Goal: Task Accomplishment & Management: Manage account settings

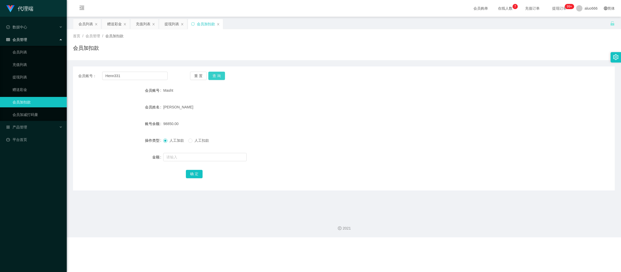
type input "Henn331"
click at [219, 74] on button "查 询" at bounding box center [216, 76] width 17 height 8
click at [180, 155] on input "text" at bounding box center [204, 157] width 83 height 8
click at [221, 24] on div "会员加扣款" at bounding box center [205, 24] width 35 height 10
click at [219, 24] on icon "图标: close" at bounding box center [218, 24] width 2 height 2
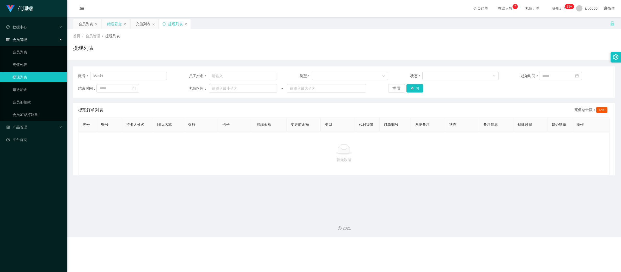
click at [114, 23] on div "赠送彩金" at bounding box center [114, 24] width 15 height 10
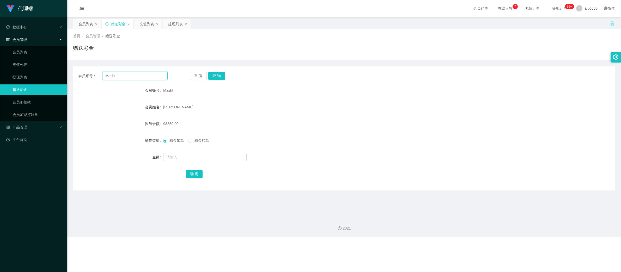
click at [127, 77] on input "Masht" at bounding box center [134, 76] width 65 height 8
paste input "Henn331"
type input "Henn331"
click at [221, 75] on button "查 询" at bounding box center [216, 76] width 17 height 8
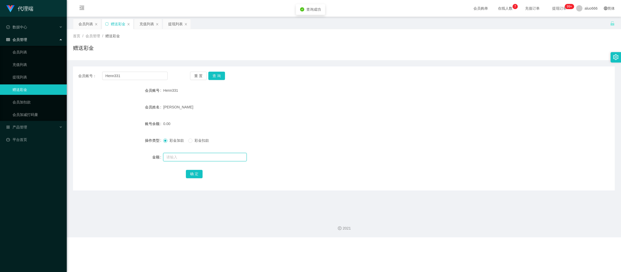
click at [181, 159] on input "text" at bounding box center [204, 157] width 83 height 8
type input "15"
drag, startPoint x: 193, startPoint y: 177, endPoint x: 206, endPoint y: 174, distance: 13.4
click at [193, 177] on button "确 定" at bounding box center [194, 174] width 17 height 8
drag, startPoint x: 332, startPoint y: 133, endPoint x: 337, endPoint y: 131, distance: 6.0
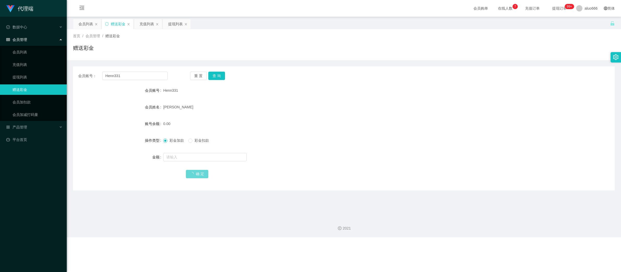
click at [333, 133] on form "会员账号 Henn331 会员姓名 yeo xiang henn 账号余额 0.00 操作类型 彩金加款 彩金扣款 金额 确 定" at bounding box center [344, 132] width 542 height 94
click at [125, 77] on input "Henn331" at bounding box center [134, 76] width 65 height 8
paste input "88635683"
type input "88635683"
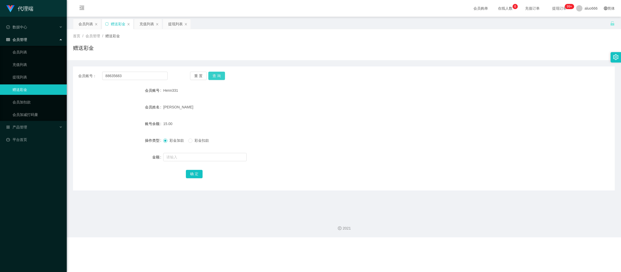
click at [222, 75] on button "查 询" at bounding box center [216, 76] width 17 height 8
click at [177, 155] on input "text" at bounding box center [204, 157] width 83 height 8
type input "15"
drag, startPoint x: 189, startPoint y: 174, endPoint x: 193, endPoint y: 174, distance: 4.4
click at [189, 174] on button "确 定" at bounding box center [194, 174] width 17 height 8
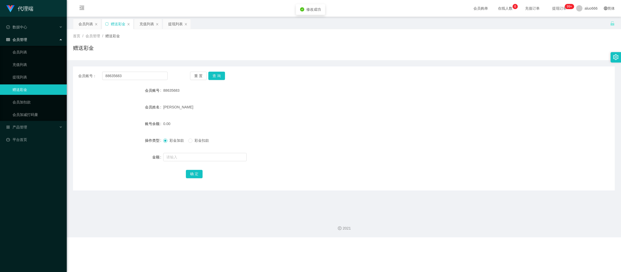
drag, startPoint x: 272, startPoint y: 156, endPoint x: 281, endPoint y: 153, distance: 10.6
click at [273, 156] on div at bounding box center [321, 157] width 316 height 10
click at [133, 76] on input "88635683" at bounding box center [134, 76] width 65 height 8
paste input "Henn331"
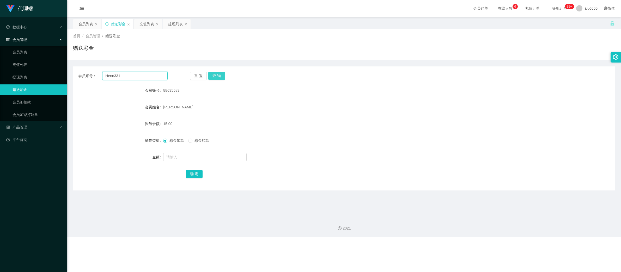
type input "Henn331"
click at [215, 76] on button "查 询" at bounding box center [216, 76] width 17 height 8
click at [186, 158] on input "text" at bounding box center [204, 157] width 83 height 8
type input "8"
click at [196, 173] on button "确 定" at bounding box center [194, 174] width 17 height 8
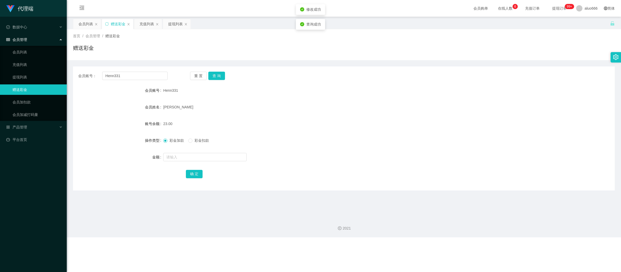
click at [322, 131] on form "会员账号 Henn331 会员姓名 yeo xiang henn 账号余额 23.00 操作类型 彩金加款 彩金扣款 金额 确 定" at bounding box center [344, 132] width 542 height 94
click at [134, 76] on input "Henn331" at bounding box center [134, 76] width 65 height 8
paste input "88635683"
type input "88635683"
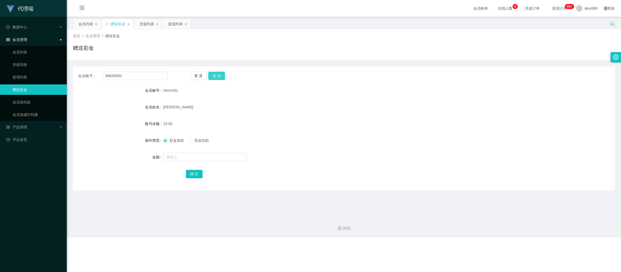
drag, startPoint x: 219, startPoint y: 75, endPoint x: 216, endPoint y: 89, distance: 14.4
click at [219, 75] on button "查 询" at bounding box center [216, 76] width 17 height 8
click at [192, 161] on input "text" at bounding box center [204, 157] width 83 height 8
type input "8"
click at [194, 173] on button "确 定" at bounding box center [194, 174] width 17 height 8
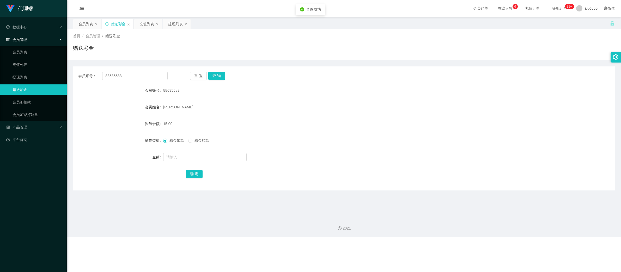
click at [311, 148] on form "会员账号 88635683 会员姓名 Wong Hwee Yinn 账号余额 15.00 操作类型 彩金加款 彩金扣款 金额 确 定" at bounding box center [344, 132] width 542 height 94
click at [131, 76] on input "88635683" at bounding box center [134, 76] width 65 height 8
paste input "Henn331"
type input "Henn331"
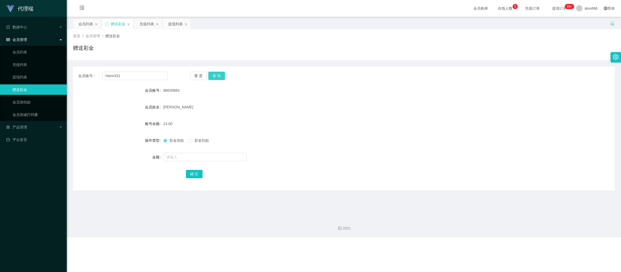
click at [218, 77] on button "查 询" at bounding box center [216, 76] width 17 height 8
click at [179, 157] on input "text" at bounding box center [204, 157] width 83 height 8
type input "8"
click at [191, 171] on button "确 定" at bounding box center [194, 174] width 17 height 8
click at [393, 124] on div "31.00" at bounding box center [321, 124] width 316 height 10
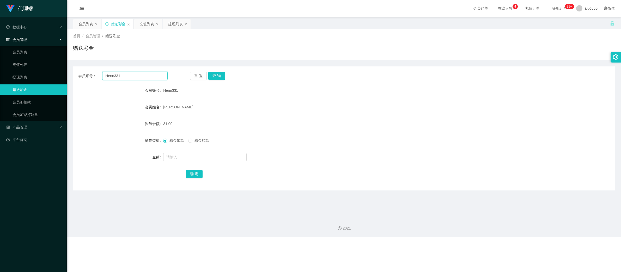
click at [122, 73] on input "Henn331" at bounding box center [134, 76] width 65 height 8
paste input "88635683"
type input "88635683"
click at [220, 76] on button "查 询" at bounding box center [216, 76] width 17 height 8
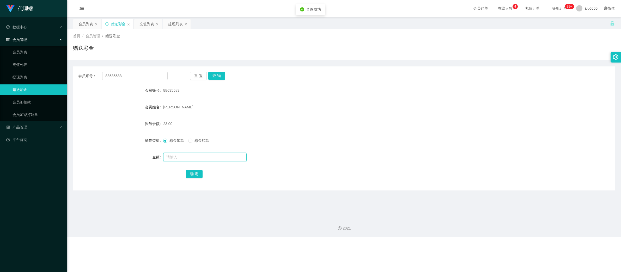
click at [181, 160] on input "text" at bounding box center [204, 157] width 83 height 8
type input "8"
click at [195, 175] on button "确 定" at bounding box center [194, 174] width 17 height 8
click at [320, 169] on div "确 定" at bounding box center [344, 174] width 316 height 10
click at [288, 110] on div "[PERSON_NAME]" at bounding box center [321, 107] width 316 height 10
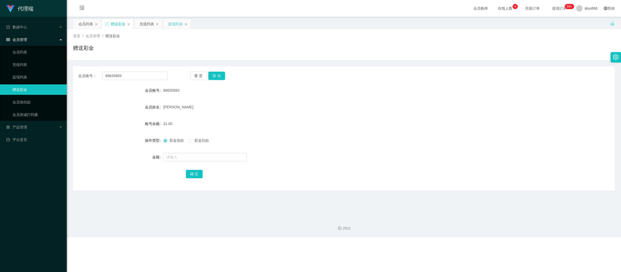
click at [175, 24] on div "提现列表" at bounding box center [175, 24] width 15 height 10
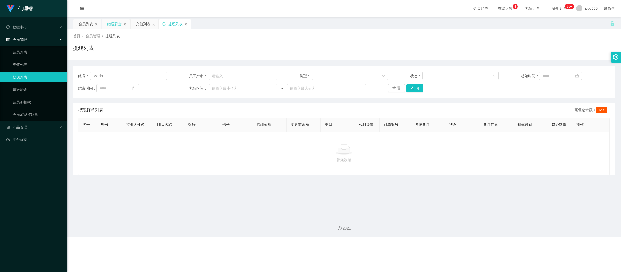
click at [112, 24] on div "赠送彩金" at bounding box center [114, 24] width 15 height 10
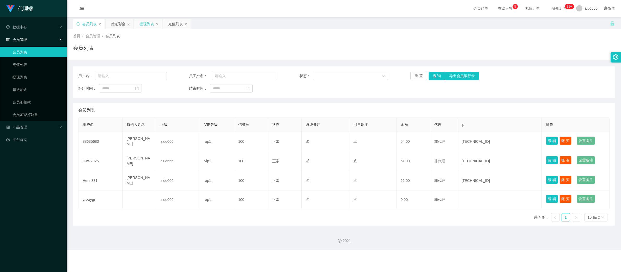
drag, startPoint x: 0, startPoint y: 0, endPoint x: 146, endPoint y: 21, distance: 148.0
click at [146, 21] on div "提现列表" at bounding box center [146, 24] width 15 height 10
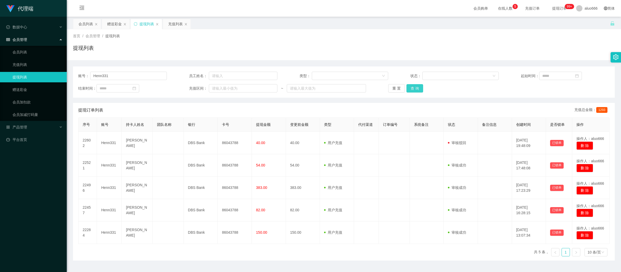
click at [413, 88] on button "查 询" at bounding box center [414, 88] width 17 height 8
drag, startPoint x: 472, startPoint y: 46, endPoint x: 327, endPoint y: 55, distance: 145.7
click at [469, 46] on div "提现列表" at bounding box center [344, 50] width 542 height 12
click at [117, 77] on input "Henn331" at bounding box center [128, 76] width 77 height 8
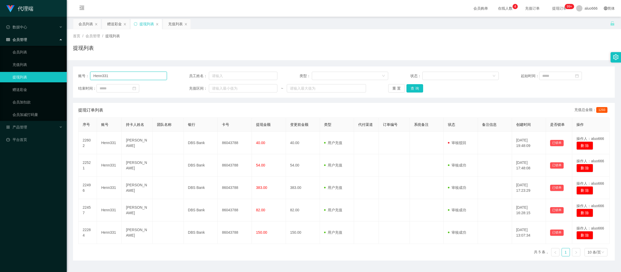
drag, startPoint x: 155, startPoint y: 77, endPoint x: 10, endPoint y: 73, distance: 145.5
click at [10, 73] on section "代理端 数据中心 会员管理 会员列表 充值列表 提现列表 赠送彩金 会员加扣款 会员加减打码量 产品管理 平台首页 保存配置 重置配置 整体风格设置 主题色 …" at bounding box center [310, 142] width 621 height 285
click at [351, 50] on div "提现列表" at bounding box center [344, 50] width 542 height 12
click at [413, 91] on button "查 询" at bounding box center [414, 88] width 17 height 8
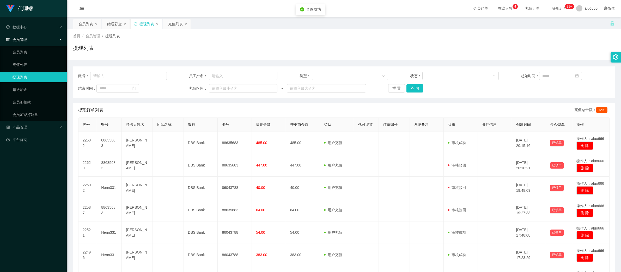
click at [486, 103] on div "提现订单列表 充值总金额： 1293" at bounding box center [343, 110] width 531 height 15
click at [113, 24] on div "赠送彩金" at bounding box center [114, 24] width 15 height 10
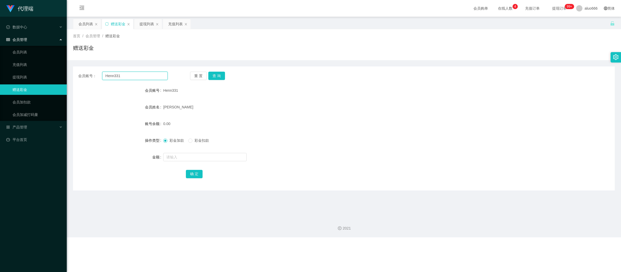
click at [125, 75] on input "Henn331" at bounding box center [134, 76] width 65 height 8
click at [216, 76] on button "查 询" at bounding box center [216, 76] width 17 height 8
click at [424, 106] on div "[PERSON_NAME]" at bounding box center [321, 107] width 316 height 10
click at [126, 79] on input "Henn331" at bounding box center [134, 76] width 65 height 8
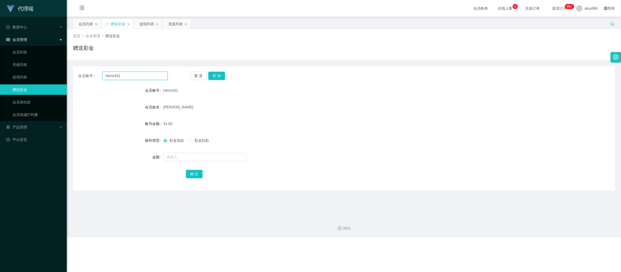
click at [126, 79] on input "Henn331" at bounding box center [134, 76] width 65 height 8
paste input "88635683"
drag, startPoint x: 214, startPoint y: 75, endPoint x: 268, endPoint y: 90, distance: 55.2
click at [214, 75] on button "查 询" at bounding box center [216, 76] width 17 height 8
click at [347, 112] on div "[PERSON_NAME]" at bounding box center [321, 107] width 316 height 10
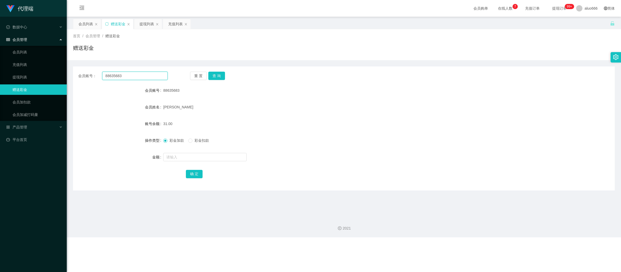
click at [141, 74] on input "88635683" at bounding box center [134, 76] width 65 height 8
paste input "Henn331"
type input "Henn331"
click at [218, 76] on button "查 询" at bounding box center [216, 76] width 17 height 8
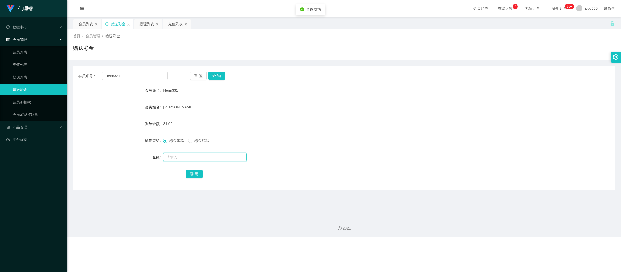
click at [179, 157] on input "text" at bounding box center [204, 157] width 83 height 8
type input "8"
click at [195, 171] on button "确 定" at bounding box center [194, 174] width 17 height 8
click at [360, 114] on form "会员账号 Henn331 会员姓名 [PERSON_NAME] henn 账号余额 39.00 操作类型 彩金加款 彩金扣款 金额 确 定" at bounding box center [344, 132] width 542 height 94
click at [143, 79] on input "Henn331" at bounding box center [134, 76] width 65 height 8
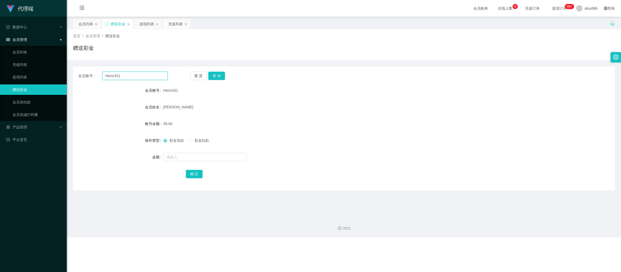
click at [143, 78] on input "Henn331" at bounding box center [134, 76] width 65 height 8
paste input "88635683"
type input "88635683"
click at [218, 76] on button "查 询" at bounding box center [216, 76] width 17 height 8
click at [190, 155] on input "text" at bounding box center [204, 157] width 83 height 8
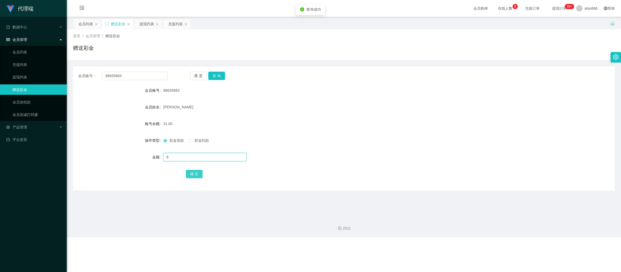
type input "8"
click at [196, 172] on button "确 定" at bounding box center [194, 174] width 17 height 8
drag, startPoint x: 376, startPoint y: 136, endPoint x: 383, endPoint y: 135, distance: 7.3
click at [380, 135] on div "彩金加款 彩金扣款" at bounding box center [321, 140] width 316 height 10
click at [288, 122] on div "39.00" at bounding box center [321, 124] width 316 height 10
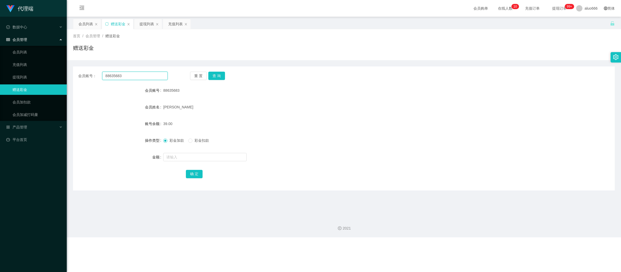
click at [115, 77] on input "88635683" at bounding box center [134, 76] width 65 height 8
paste input "Henn331"
type input "Henn331"
click at [214, 74] on button "查 询" at bounding box center [216, 76] width 17 height 8
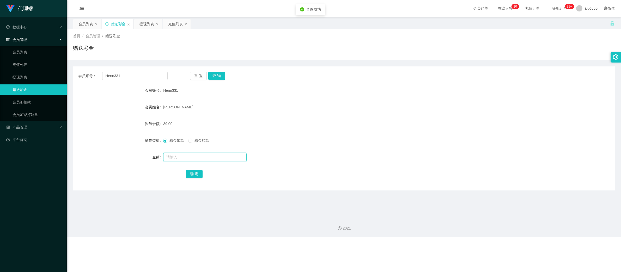
click at [174, 159] on input "text" at bounding box center [204, 157] width 83 height 8
type input "8"
click at [189, 177] on button "确 定" at bounding box center [194, 174] width 17 height 8
click at [339, 114] on form "会员账号 Henn331 会员姓名 [PERSON_NAME] henn 账号余额 47.00 操作类型 彩金加款 彩金扣款 金额 确 定" at bounding box center [344, 132] width 542 height 94
click at [144, 24] on div "提现列表" at bounding box center [146, 24] width 15 height 10
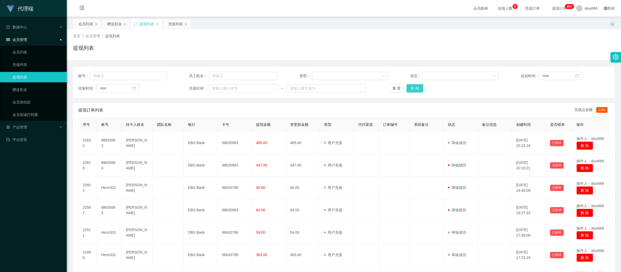
click at [411, 89] on button "查 询" at bounding box center [414, 88] width 17 height 8
drag, startPoint x: 515, startPoint y: 86, endPoint x: 519, endPoint y: 92, distance: 6.7
click at [515, 86] on div "结束时间： 充值区间： ~ 重 置 查 询" at bounding box center [343, 88] width 531 height 8
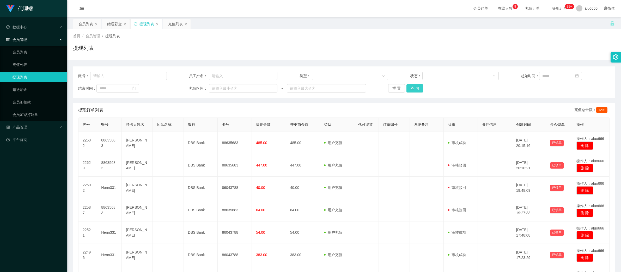
click at [413, 89] on button "查 询" at bounding box center [414, 88] width 17 height 8
click at [412, 91] on button "查 询" at bounding box center [414, 88] width 17 height 8
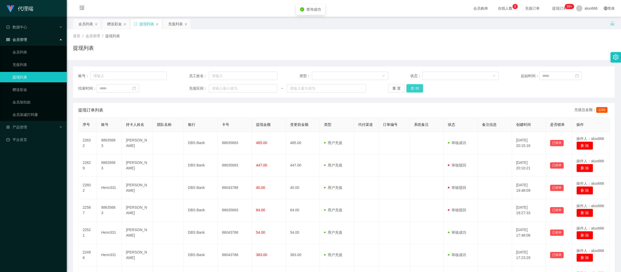
click at [412, 91] on button "查 询" at bounding box center [414, 88] width 17 height 8
click at [412, 91] on div "重 置 查 询" at bounding box center [432, 88] width 89 height 8
click at [413, 90] on button "查 询" at bounding box center [414, 88] width 17 height 8
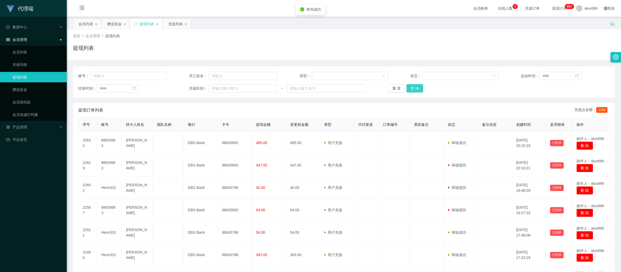
click at [413, 90] on button "查 询" at bounding box center [414, 88] width 17 height 8
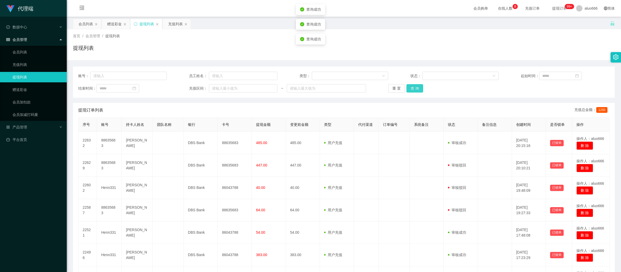
click at [413, 90] on button "查 询" at bounding box center [414, 88] width 17 height 8
click at [413, 90] on div "重 置 查 询" at bounding box center [432, 88] width 89 height 8
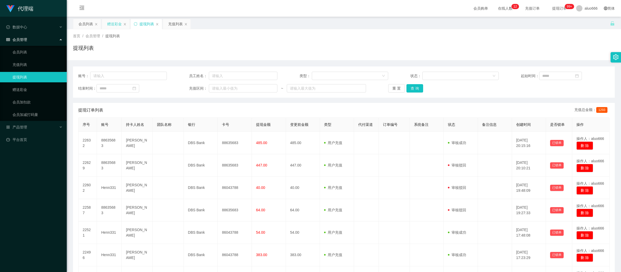
click at [110, 24] on div "赠送彩金" at bounding box center [114, 24] width 15 height 10
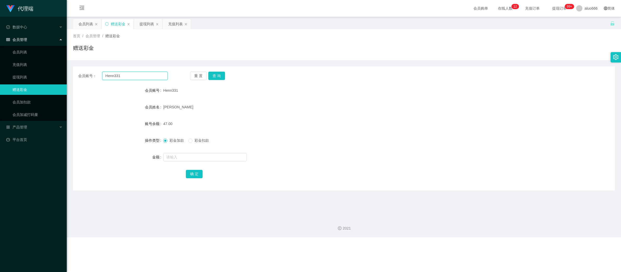
click at [121, 79] on input "Henn331" at bounding box center [134, 76] width 65 height 8
paste input "88635683"
type input "88635683"
drag, startPoint x: 219, startPoint y: 76, endPoint x: 221, endPoint y: 89, distance: 13.4
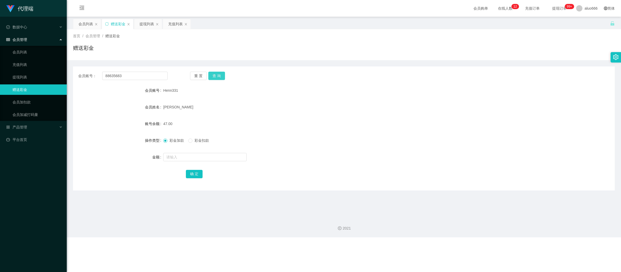
click at [219, 76] on button "查 询" at bounding box center [216, 76] width 17 height 8
click at [188, 160] on input "text" at bounding box center [204, 157] width 83 height 8
type input "8"
click at [194, 176] on button "确 定" at bounding box center [194, 174] width 17 height 8
click at [300, 120] on div "47.00" at bounding box center [321, 124] width 316 height 10
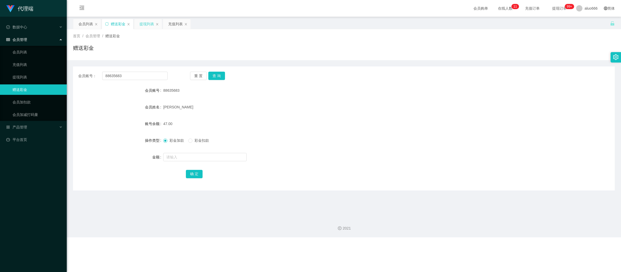
click at [142, 25] on div "提现列表" at bounding box center [146, 24] width 15 height 10
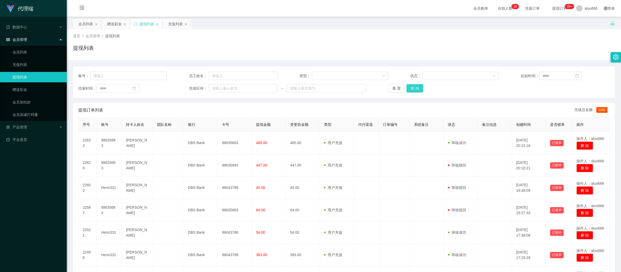
click at [414, 90] on button "查 询" at bounding box center [414, 88] width 17 height 8
click at [414, 85] on button "查 询" at bounding box center [414, 88] width 17 height 8
click at [414, 86] on button "查 询" at bounding box center [414, 88] width 17 height 8
click at [411, 88] on button "查 询" at bounding box center [414, 88] width 17 height 8
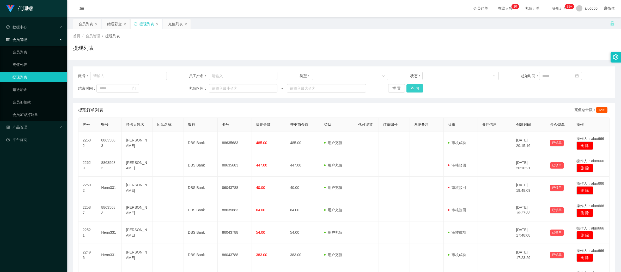
click at [411, 88] on button "查 询" at bounding box center [414, 88] width 17 height 8
click at [494, 44] on div "提现列表" at bounding box center [344, 50] width 542 height 12
click at [409, 89] on button "查 询" at bounding box center [414, 88] width 17 height 8
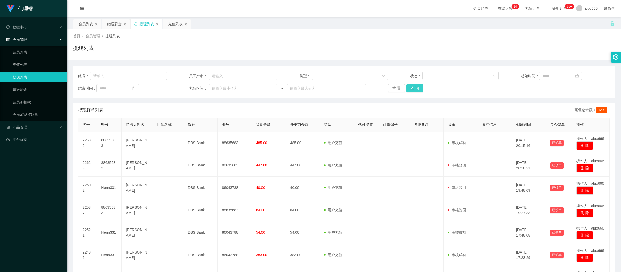
click at [414, 90] on button "查 询" at bounding box center [414, 88] width 17 height 8
click at [414, 89] on button "查 询" at bounding box center [414, 88] width 17 height 8
click at [561, 52] on div "提现列表" at bounding box center [344, 50] width 542 height 12
click at [415, 86] on button "查 询" at bounding box center [414, 88] width 17 height 8
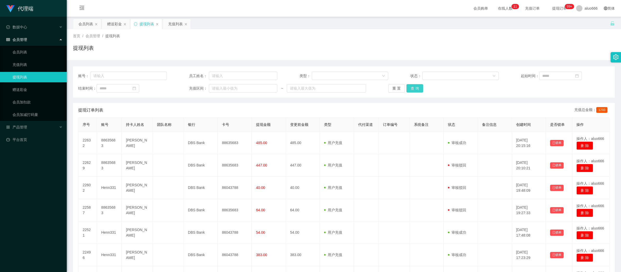
click at [414, 89] on button "查 询" at bounding box center [414, 88] width 17 height 8
click at [414, 90] on button "查 询" at bounding box center [414, 88] width 17 height 8
click at [414, 89] on button "查 询" at bounding box center [414, 88] width 17 height 8
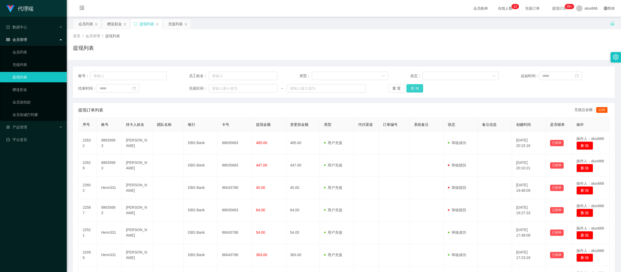
click at [414, 89] on button "查 询" at bounding box center [414, 88] width 17 height 8
click at [417, 89] on button "查 询" at bounding box center [414, 88] width 17 height 8
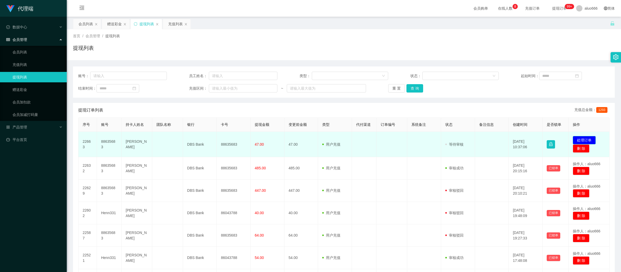
click at [582, 138] on button "处理订单" at bounding box center [584, 140] width 23 height 8
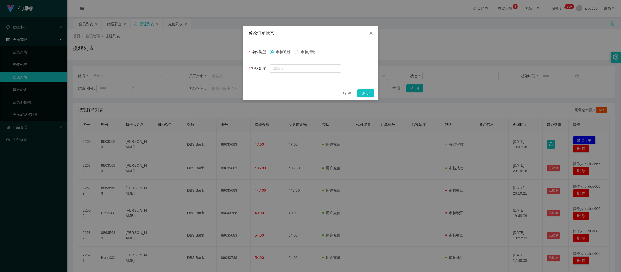
click at [313, 52] on span "审核拒绝" at bounding box center [308, 52] width 19 height 4
click at [367, 93] on button "确 定" at bounding box center [365, 93] width 17 height 8
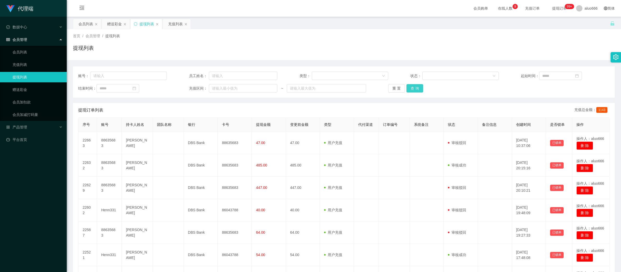
click at [416, 89] on button "查 询" at bounding box center [414, 88] width 17 height 8
click at [107, 25] on div "赠送彩金" at bounding box center [114, 24] width 15 height 10
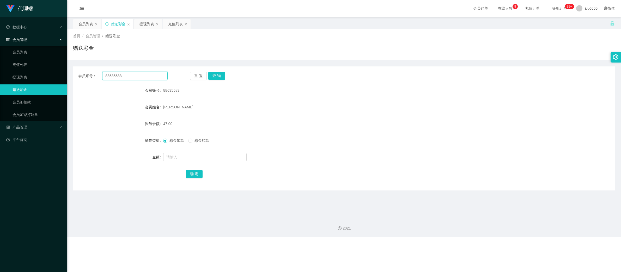
click at [118, 75] on input "88635683" at bounding box center [134, 76] width 65 height 8
paste input "Henn331"
type input "Henn331"
click at [213, 77] on button "查 询" at bounding box center [216, 76] width 17 height 8
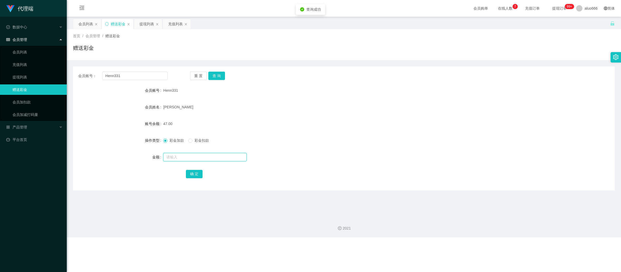
click at [183, 157] on input "text" at bounding box center [204, 157] width 83 height 8
type input "8"
click at [192, 175] on button "确 定" at bounding box center [194, 174] width 17 height 8
click at [268, 119] on div "55.00" at bounding box center [321, 124] width 316 height 10
click at [145, 23] on div "提现列表" at bounding box center [146, 24] width 15 height 10
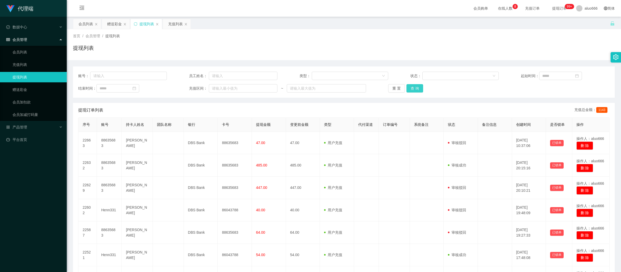
click at [416, 89] on button "查 询" at bounding box center [414, 88] width 17 height 8
click at [415, 89] on button "查 询" at bounding box center [414, 88] width 17 height 8
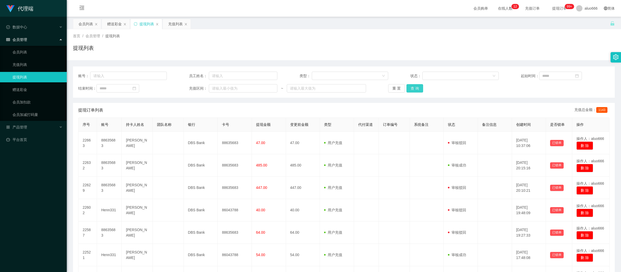
click at [415, 89] on button "查 询" at bounding box center [414, 88] width 17 height 8
click at [229, 52] on div "提现列表" at bounding box center [344, 50] width 542 height 12
click at [413, 89] on button "查 询" at bounding box center [414, 88] width 17 height 8
drag, startPoint x: 449, startPoint y: 43, endPoint x: 444, endPoint y: 42, distance: 4.6
click at [448, 43] on div "首页 / 会员管理 / 提现列表 / 提现列表" at bounding box center [344, 44] width 542 height 23
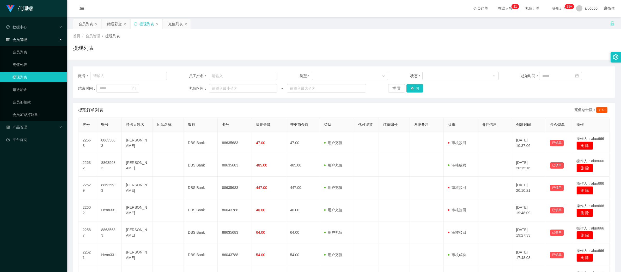
click at [442, 44] on div "提现列表" at bounding box center [344, 50] width 542 height 12
click at [411, 86] on button "查 询" at bounding box center [414, 88] width 17 height 8
click at [410, 88] on button "查 询" at bounding box center [414, 88] width 17 height 8
click at [411, 85] on button "查 询" at bounding box center [414, 88] width 17 height 8
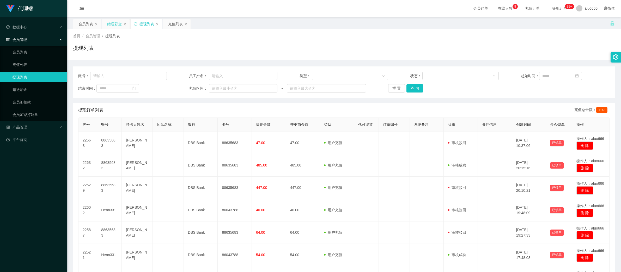
click at [115, 26] on div "赠送彩金" at bounding box center [114, 24] width 15 height 10
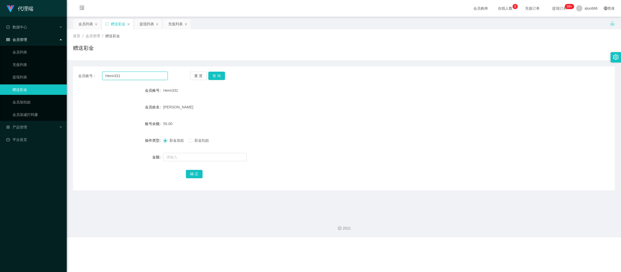
click at [124, 75] on input "Henn331" at bounding box center [134, 76] width 65 height 8
click at [217, 76] on button "查 询" at bounding box center [216, 76] width 17 height 8
click at [177, 158] on input "text" at bounding box center [204, 157] width 83 height 8
type input "8"
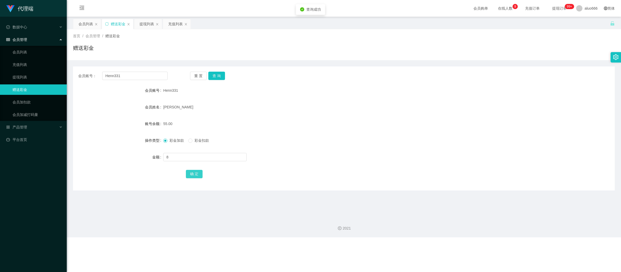
click at [193, 175] on button "确 定" at bounding box center [194, 174] width 17 height 8
click at [332, 117] on form "会员账号 Henn331 会员姓名 [PERSON_NAME] henn 账号余额 63.00 操作类型 彩金加款 彩金扣款 金额 确 定" at bounding box center [344, 132] width 542 height 94
click at [149, 21] on div "提现列表" at bounding box center [146, 24] width 15 height 10
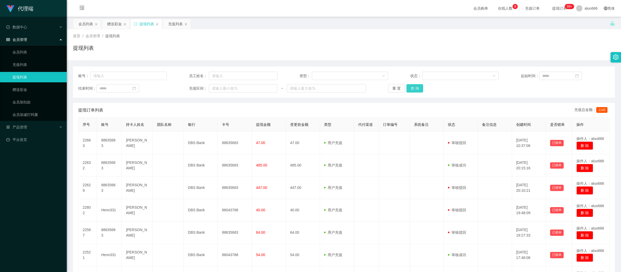
click at [416, 89] on button "查 询" at bounding box center [414, 88] width 17 height 8
click at [410, 85] on button "查 询" at bounding box center [414, 88] width 17 height 8
click at [417, 88] on button "查 询" at bounding box center [414, 88] width 17 height 8
click at [79, 24] on div "会员列表" at bounding box center [85, 24] width 15 height 10
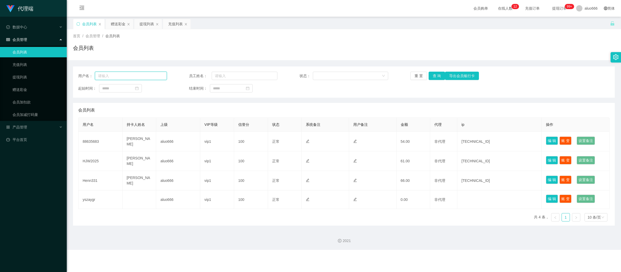
click at [124, 73] on input "text" at bounding box center [131, 76] width 72 height 8
paste input "88635683"
type input "88635683"
click at [434, 74] on button "查 询" at bounding box center [436, 76] width 17 height 8
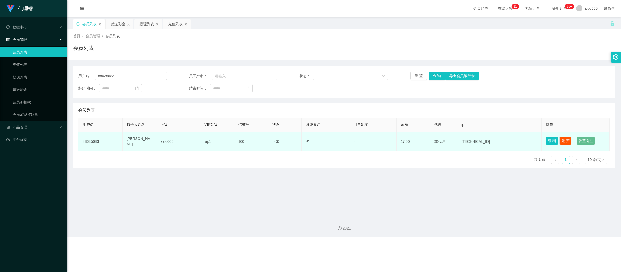
click at [546, 142] on button "编 辑" at bounding box center [552, 141] width 12 height 8
type input "88635683"
type input "[PERSON_NAME]"
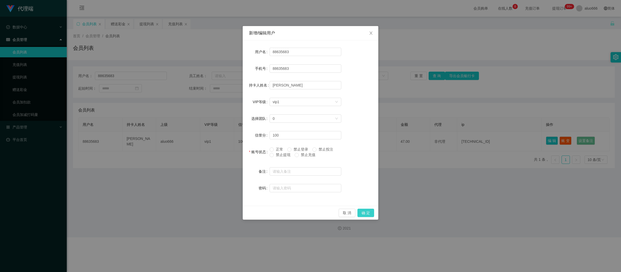
click at [364, 211] on button "确 定" at bounding box center [365, 213] width 17 height 8
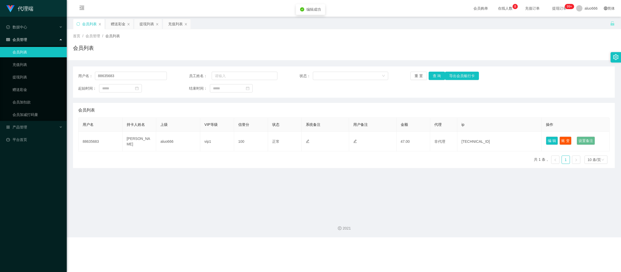
click at [473, 197] on main "关闭左侧 关闭右侧 关闭其它 刷新页面 会员列表 赠送彩金 提现列表 充值列表 首页 / 会员管理 / 会员列表 / 会员列表 用户名： 88635683 员…" at bounding box center [344, 115] width 554 height 196
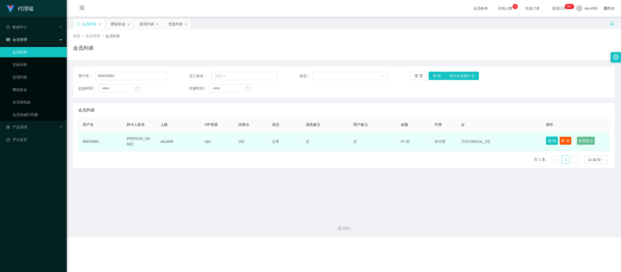
click at [546, 143] on button "编 辑" at bounding box center [552, 141] width 12 height 8
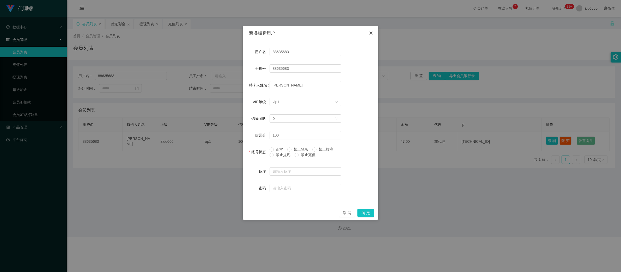
click at [372, 29] on span "Close" at bounding box center [371, 33] width 15 height 15
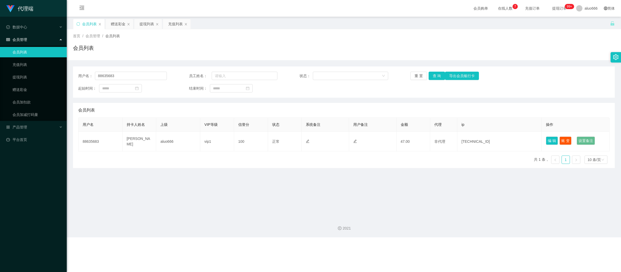
click at [404, 215] on div "2021" at bounding box center [344, 225] width 554 height 24
click at [432, 73] on button "查 询" at bounding box center [436, 76] width 17 height 8
click at [433, 77] on button "查 询" at bounding box center [436, 76] width 17 height 8
click at [395, 198] on main "关闭左侧 关闭右侧 关闭其它 刷新页面 会员列表 赠送彩金 提现列表 充值列表 首页 / 会员管理 / 会员列表 / 会员列表 用户名： 88635683 员…" at bounding box center [344, 115] width 554 height 196
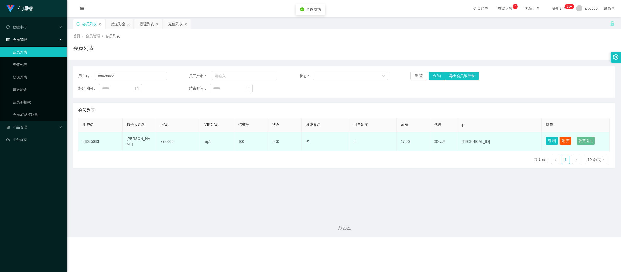
click at [548, 141] on button "编 辑" at bounding box center [552, 141] width 12 height 8
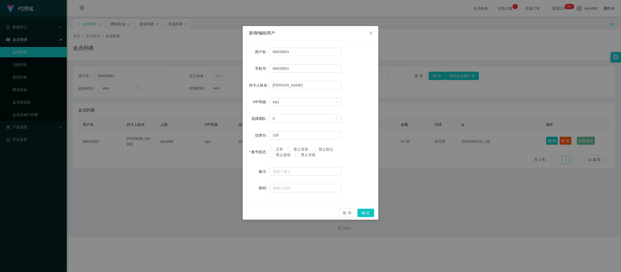
click at [300, 149] on span "禁止登录" at bounding box center [300, 149] width 19 height 4
click at [279, 153] on span "禁止提现" at bounding box center [283, 155] width 19 height 4
click at [273, 155] on span at bounding box center [271, 155] width 4 height 4
click at [366, 209] on button "确 定" at bounding box center [365, 213] width 17 height 8
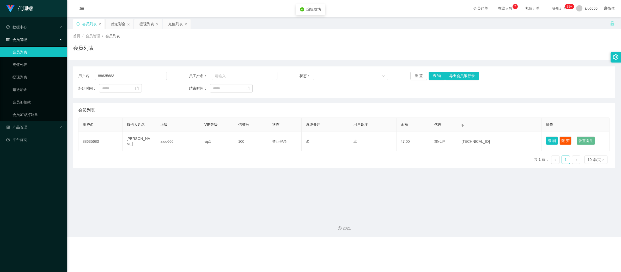
click at [366, 209] on main "关闭左侧 关闭右侧 关闭其它 刷新页面 会员列表 赠送彩金 提现列表 充值列表 首页 / 会员管理 / 会员列表 / 会员列表 用户名： 88635683 员…" at bounding box center [344, 115] width 554 height 196
click at [120, 23] on div "赠送彩金" at bounding box center [118, 24] width 15 height 10
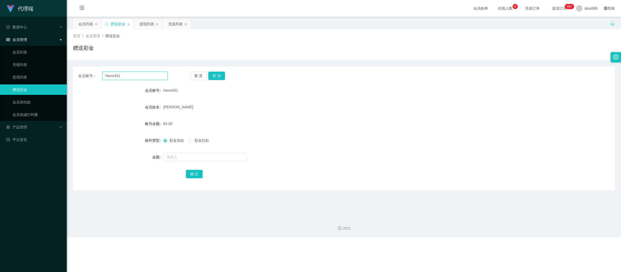
click at [125, 75] on input "Henn331" at bounding box center [134, 76] width 65 height 8
click at [214, 78] on button "查 询" at bounding box center [216, 76] width 17 height 8
click at [185, 157] on input "text" at bounding box center [204, 157] width 83 height 8
type input "8"
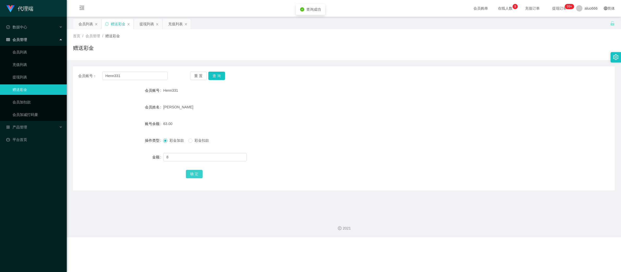
click at [189, 172] on button "确 定" at bounding box center [194, 174] width 17 height 8
click at [345, 121] on div "71.00" at bounding box center [321, 124] width 316 height 10
click at [145, 20] on div "提现列表" at bounding box center [146, 24] width 15 height 10
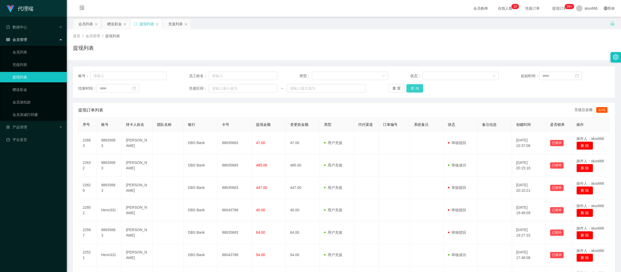
click at [409, 89] on button "查 询" at bounding box center [414, 88] width 17 height 8
click at [413, 90] on button "查 询" at bounding box center [414, 88] width 17 height 8
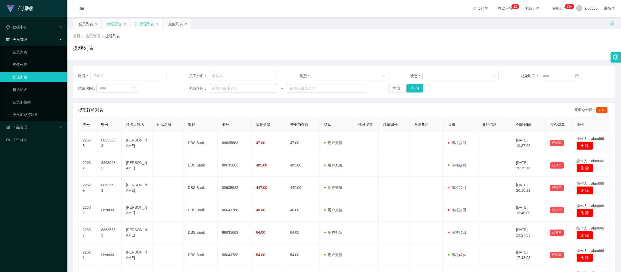
click at [117, 21] on div "赠送彩金" at bounding box center [114, 24] width 15 height 10
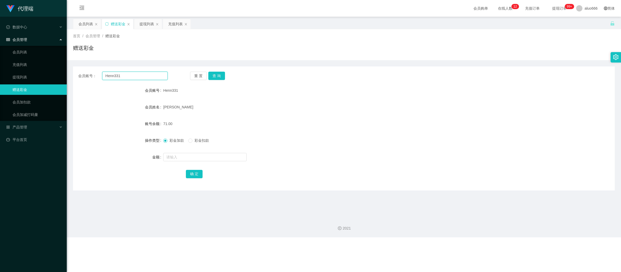
click at [124, 77] on input "Henn331" at bounding box center [134, 76] width 65 height 8
click at [219, 76] on button "查 询" at bounding box center [216, 76] width 17 height 8
click at [120, 77] on input "Henn331" at bounding box center [134, 76] width 65 height 8
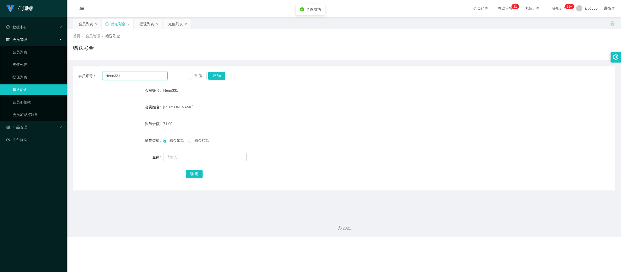
paste input "88635683"
type input "88635683"
click at [217, 76] on button "查 询" at bounding box center [216, 76] width 17 height 8
click at [180, 156] on input "text" at bounding box center [204, 157] width 83 height 8
type input "8"
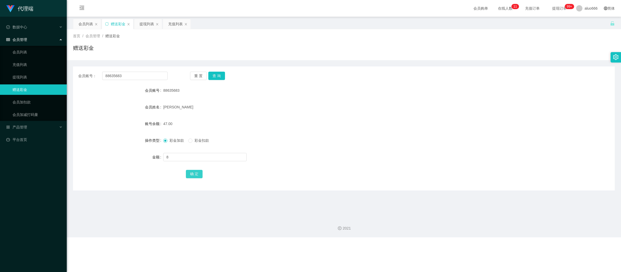
click at [192, 175] on button "确 定" at bounding box center [194, 174] width 17 height 8
click at [315, 120] on div "55.00" at bounding box center [321, 124] width 316 height 10
drag, startPoint x: 448, startPoint y: 132, endPoint x: 392, endPoint y: 118, distance: 57.5
click at [448, 132] on form "会员账号 88635683 会员姓名 [PERSON_NAME] 账号余额 55.00 操作类型 彩金加款 彩金扣款 金额 确 定" at bounding box center [344, 132] width 542 height 94
click at [471, 143] on div "彩金加款 彩金扣款" at bounding box center [321, 140] width 316 height 10
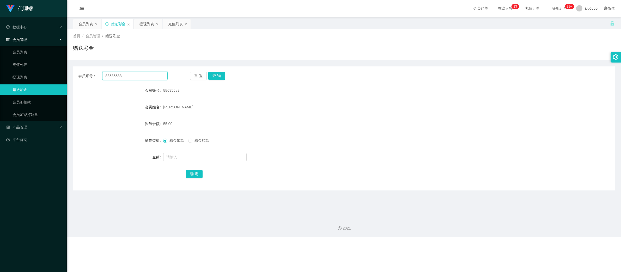
click at [122, 75] on input "88635683" at bounding box center [134, 76] width 65 height 8
click at [121, 75] on input "88635683" at bounding box center [134, 76] width 65 height 8
paste input "Henn331"
type input "Henn331"
click at [212, 75] on button "查 询" at bounding box center [216, 76] width 17 height 8
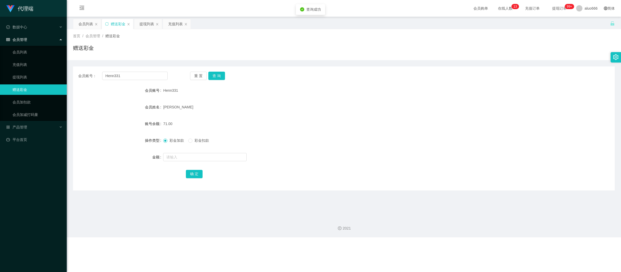
click at [311, 108] on div "[PERSON_NAME]" at bounding box center [321, 107] width 316 height 10
click at [318, 118] on form "会员账号 Henn331 会员姓名 [PERSON_NAME] henn 账号余额 71.00 操作类型 彩金加款 彩金扣款 金额 确 定" at bounding box center [344, 132] width 542 height 94
click at [168, 25] on div "充值列表" at bounding box center [177, 24] width 28 height 10
click at [174, 26] on div "充值列表" at bounding box center [175, 24] width 15 height 10
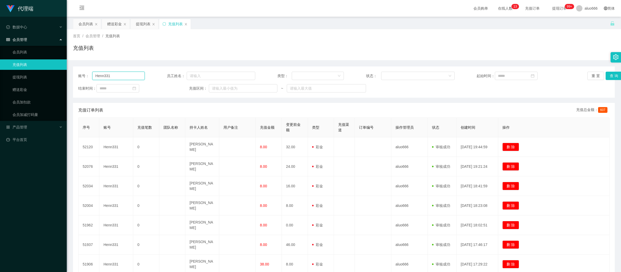
click at [110, 76] on input "Henn331" at bounding box center [118, 76] width 52 height 8
click at [608, 75] on button "查 询" at bounding box center [613, 76] width 17 height 8
click at [453, 95] on div "账号： Henn331 员工姓名： 类型： 状态： 起始时间： 重 置 查 询 结束时间： 充值区间： ~" at bounding box center [344, 81] width 542 height 31
click at [142, 23] on div "提现列表" at bounding box center [143, 24] width 15 height 10
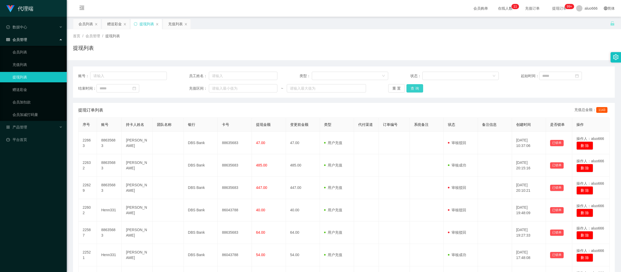
click at [417, 89] on button "查 询" at bounding box center [414, 88] width 17 height 8
click at [84, 25] on div "会员列表" at bounding box center [85, 24] width 15 height 10
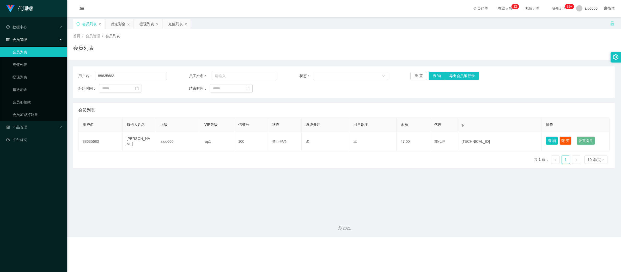
click at [489, 41] on div "首页 / 会员管理 / 会员列表 / 会员列表" at bounding box center [344, 44] width 542 height 23
click at [135, 78] on input "88635683" at bounding box center [131, 76] width 72 height 8
paste input "Henn331"
type input "Henn331"
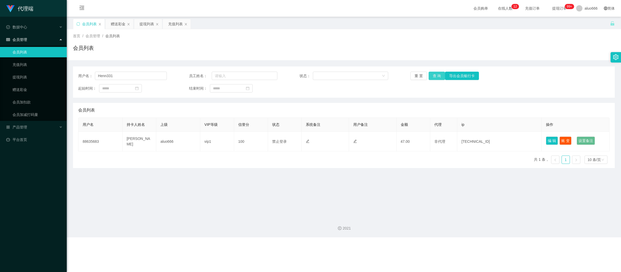
click at [435, 77] on button "查 询" at bounding box center [436, 76] width 17 height 8
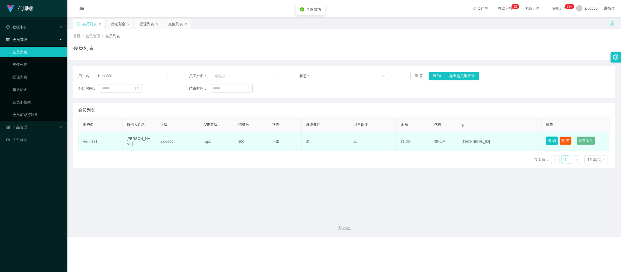
click at [550, 141] on button "编 辑" at bounding box center [552, 141] width 12 height 8
type input "Henn331"
type input "[PERSON_NAME]"
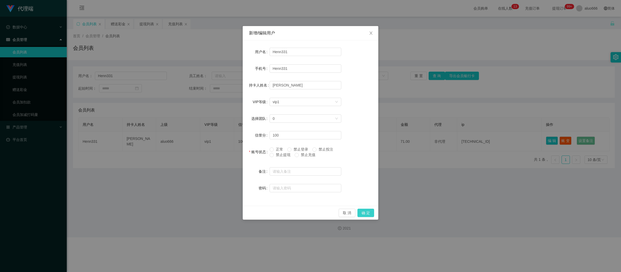
click at [367, 212] on button "确 定" at bounding box center [365, 213] width 17 height 8
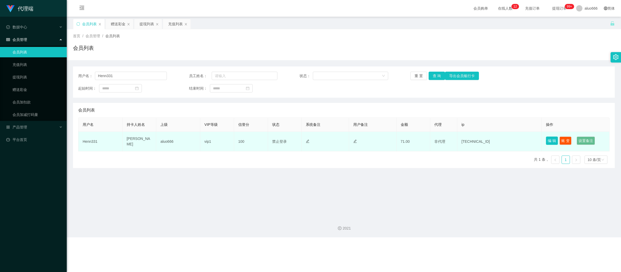
click at [551, 138] on button "编 辑" at bounding box center [552, 141] width 12 height 8
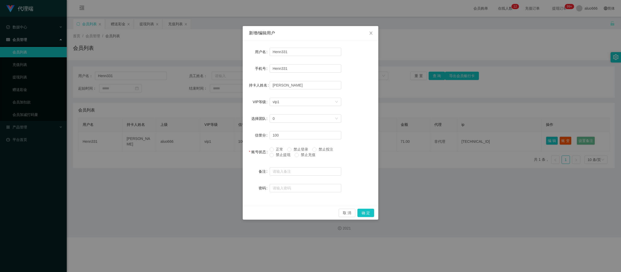
click at [282, 154] on span "禁止提现" at bounding box center [283, 155] width 19 height 4
click at [276, 156] on span "禁止提现" at bounding box center [283, 155] width 19 height 4
click at [272, 157] on span at bounding box center [271, 155] width 4 height 4
click at [368, 210] on button "确 定" at bounding box center [365, 213] width 17 height 8
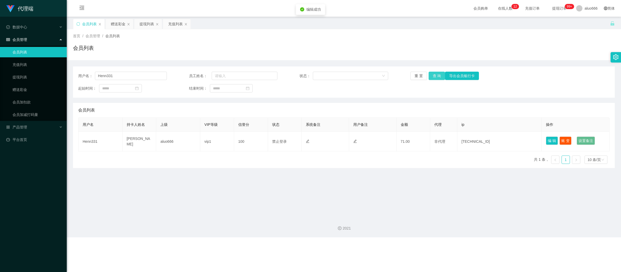
click at [435, 80] on button "查 询" at bounding box center [436, 76] width 17 height 8
click at [434, 78] on button "查 询" at bounding box center [436, 76] width 17 height 8
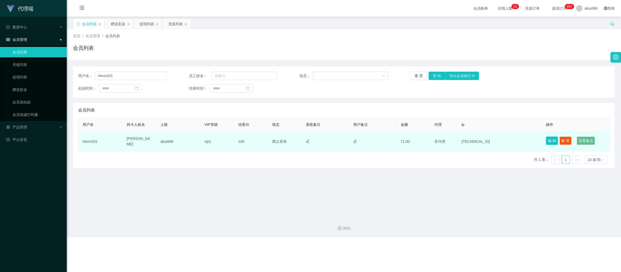
click at [551, 143] on button "编 辑" at bounding box center [552, 141] width 12 height 8
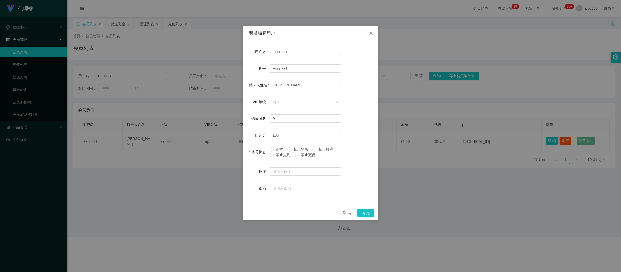
click at [301, 156] on span "禁止充值" at bounding box center [308, 155] width 19 height 4
click at [363, 212] on button "确 定" at bounding box center [365, 213] width 17 height 8
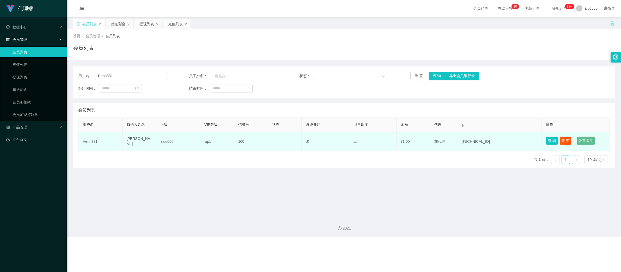
click at [280, 137] on td "正常 禁止登录 禁止投注" at bounding box center [285, 142] width 34 height 20
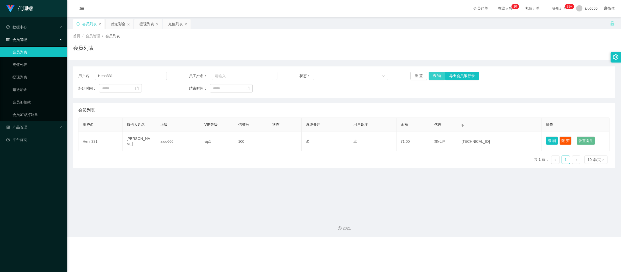
click at [435, 78] on button "查 询" at bounding box center [436, 76] width 17 height 8
click at [381, 196] on main "关闭左侧 关闭右侧 关闭其它 刷新页面 会员列表 赠送彩金 提现列表 充值列表 首页 / 会员管理 / 会员列表 / 会员列表 用户名： Henn331 员工…" at bounding box center [344, 115] width 554 height 196
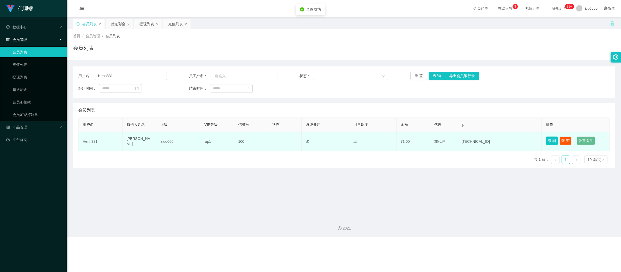
click at [547, 141] on button "编 辑" at bounding box center [552, 141] width 12 height 8
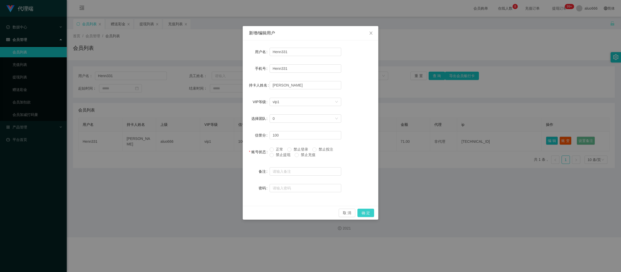
click at [368, 212] on button "确 定" at bounding box center [365, 213] width 17 height 8
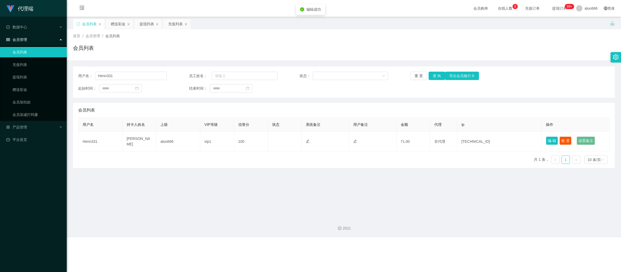
drag, startPoint x: 353, startPoint y: 204, endPoint x: 302, endPoint y: 127, distance: 91.5
click at [352, 204] on main "关闭左侧 关闭右侧 关闭其它 刷新页面 会员列表 赠送彩金 提现列表 充值列表 首页 / 会员管理 / 会员列表 / 会员列表 用户名： Henn331 员工…" at bounding box center [344, 115] width 554 height 196
click at [178, 49] on div "会员列表" at bounding box center [344, 50] width 542 height 12
click at [452, 200] on main "关闭左侧 关闭右侧 关闭其它 刷新页面 会员列表 赠送彩金 提现列表 充值列表 首页 / 会员管理 / 会员列表 / 会员列表 用户名： Henn331 员工…" at bounding box center [344, 115] width 554 height 196
click at [126, 78] on input "Henn331" at bounding box center [131, 76] width 72 height 8
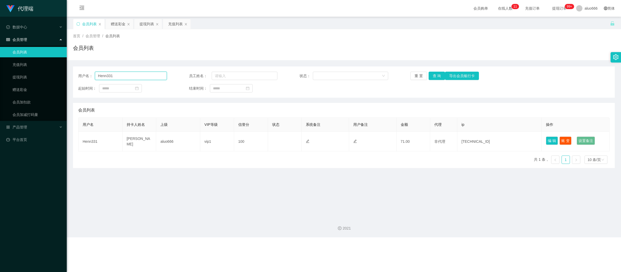
click at [126, 78] on input "Henn331" at bounding box center [131, 76] width 72 height 8
paste input "88635683"
type input "88635683"
click at [436, 74] on button "查 询" at bounding box center [436, 76] width 17 height 8
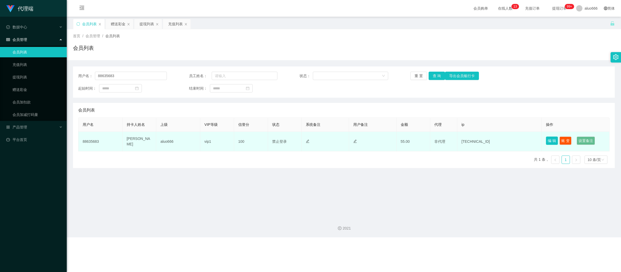
click at [547, 142] on button "编 辑" at bounding box center [552, 141] width 12 height 8
type input "88635683"
type input "[PERSON_NAME]"
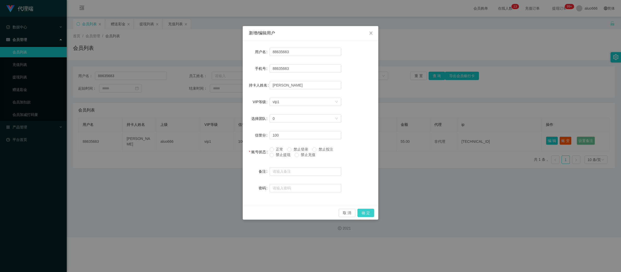
click at [366, 210] on button "确 定" at bounding box center [365, 213] width 17 height 8
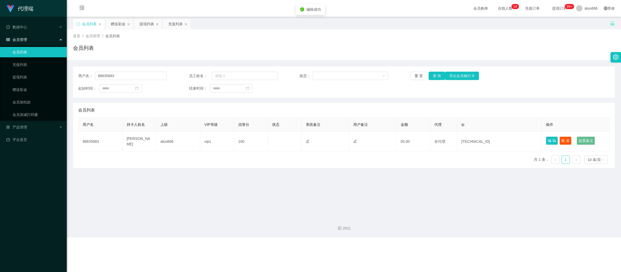
click at [294, 189] on main "关闭左侧 关闭右侧 关闭其它 刷新页面 会员列表 赠送彩金 提现列表 充值列表 首页 / 会员管理 / 会员列表 / 会员列表 用户名： 88635683 员…" at bounding box center [344, 115] width 554 height 196
drag, startPoint x: 443, startPoint y: 214, endPoint x: 425, endPoint y: 199, distance: 23.7
click at [443, 214] on div "2021" at bounding box center [344, 225] width 554 height 24
click at [115, 74] on input "88635683" at bounding box center [131, 76] width 72 height 8
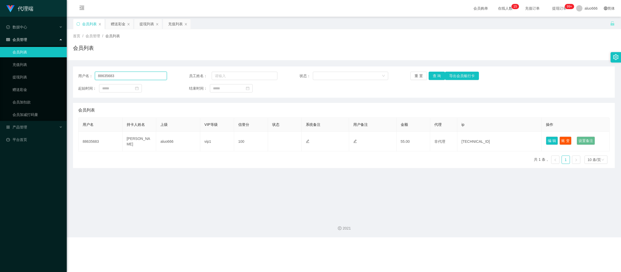
paste input "Henn331"
type input "Henn331"
click at [435, 74] on button "查 询" at bounding box center [436, 76] width 17 height 8
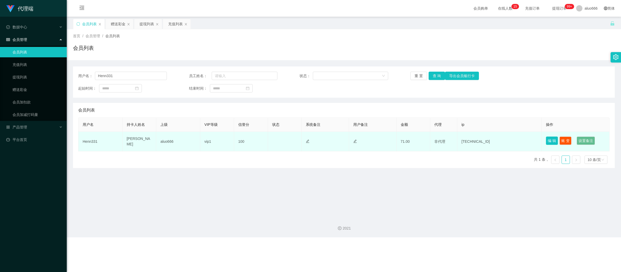
click at [546, 139] on button "编 辑" at bounding box center [552, 141] width 12 height 8
type input "Henn331"
type input "[PERSON_NAME]"
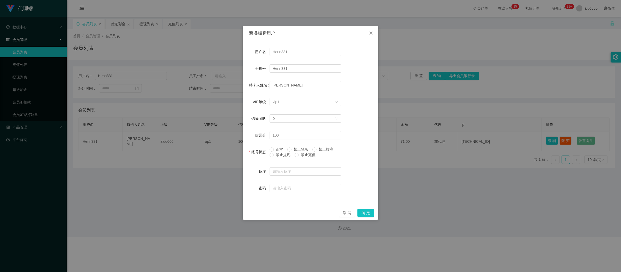
click at [275, 154] on span "禁止提现" at bounding box center [283, 155] width 19 height 4
click at [365, 213] on button "确 定" at bounding box center [365, 213] width 17 height 8
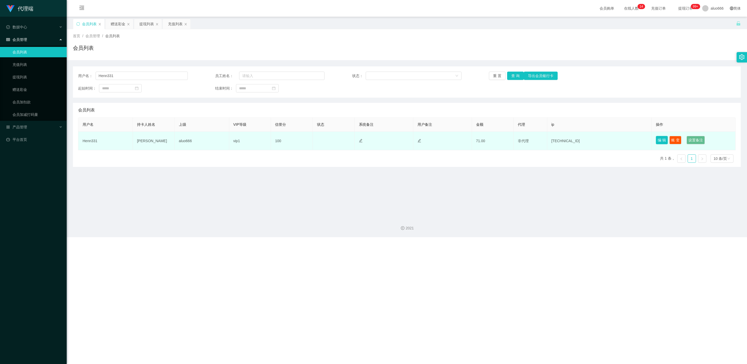
click at [620, 139] on button "编 辑" at bounding box center [662, 140] width 12 height 8
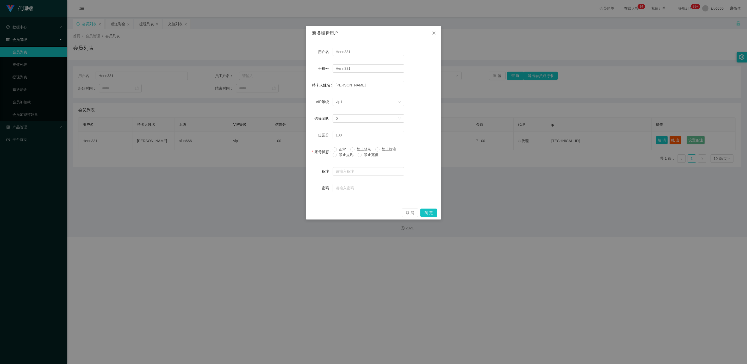
click at [338, 157] on label "禁止提现" at bounding box center [344, 154] width 23 height 5
click at [431, 211] on button "确 定" at bounding box center [429, 213] width 17 height 8
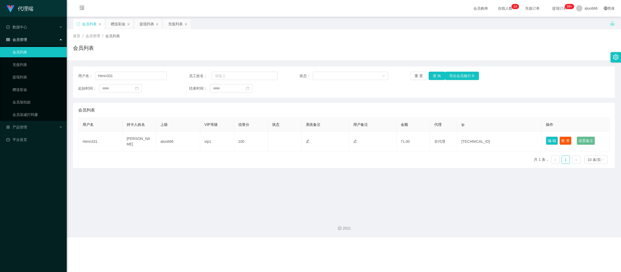
drag, startPoint x: 468, startPoint y: 224, endPoint x: 379, endPoint y: 181, distance: 98.5
click at [468, 224] on div "2021" at bounding box center [344, 225] width 554 height 24
click at [113, 75] on input "Henn331" at bounding box center [131, 76] width 72 height 8
paste input "88635683"
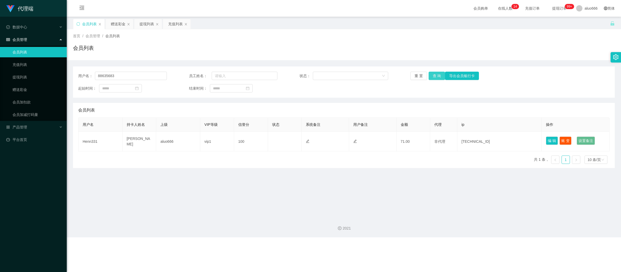
click at [431, 73] on button "查 询" at bounding box center [436, 76] width 17 height 8
click at [431, 75] on button "查 询" at bounding box center [436, 76] width 17 height 8
click at [318, 192] on main "关闭左侧 关闭右侧 关闭其它 刷新页面 会员列表 赠送彩金 提现列表 充值列表 首页 / 会员管理 / 会员列表 / 会员列表 用户名： 88635683 员…" at bounding box center [344, 115] width 554 height 196
drag, startPoint x: 279, startPoint y: 210, endPoint x: 298, endPoint y: 202, distance: 20.6
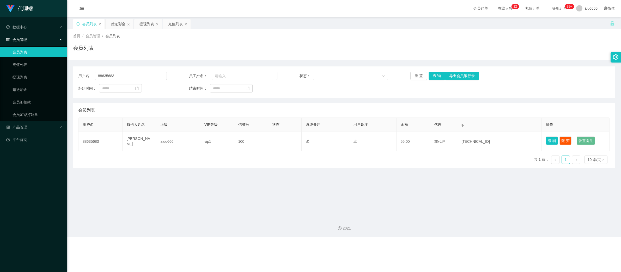
click at [291, 211] on main "关闭左侧 关闭右侧 关闭其它 刷新页面 会员列表 赠送彩金 提现列表 充值列表 首页 / 会员管理 / 会员列表 / 会员列表 用户名： 88635683 员…" at bounding box center [344, 115] width 554 height 196
click at [434, 77] on button "查 询" at bounding box center [436, 76] width 17 height 8
click at [268, 190] on main "关闭左侧 关闭右侧 关闭其它 刷新页面 会员列表 赠送彩金 提现列表 充值列表 首页 / 会员管理 / 会员列表 / 会员列表 用户名： 88635683 员…" at bounding box center [344, 115] width 554 height 196
click at [424, 219] on div "2021" at bounding box center [344, 225] width 554 height 24
click at [115, 75] on input "88635683" at bounding box center [131, 76] width 72 height 8
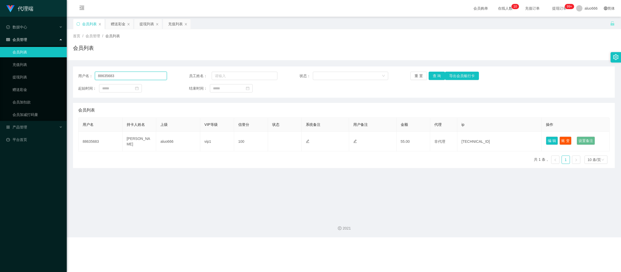
click at [115, 75] on input "88635683" at bounding box center [131, 76] width 72 height 8
paste input "Henn331"
drag, startPoint x: 433, startPoint y: 77, endPoint x: 430, endPoint y: 89, distance: 12.1
click at [433, 77] on button "查 询" at bounding box center [436, 76] width 17 height 8
click at [476, 227] on div "2021" at bounding box center [344, 228] width 546 height 5
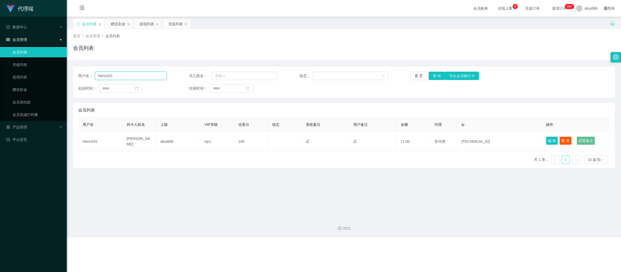
click at [113, 74] on input "Henn331" at bounding box center [131, 76] width 72 height 8
paste input "88635683"
click at [432, 75] on button "查 询" at bounding box center [436, 76] width 17 height 8
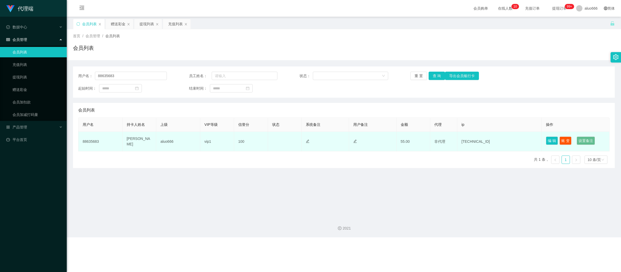
click at [466, 141] on td "[TECHNICAL_ID]" at bounding box center [499, 142] width 84 height 20
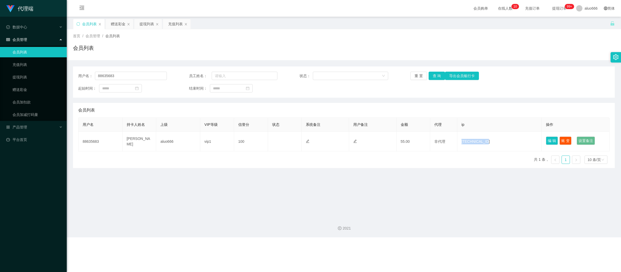
copy td "[TECHNICAL_ID]"
click at [536, 218] on div "2021" at bounding box center [344, 225] width 554 height 24
click at [420, 209] on main "关闭左侧 关闭右侧 关闭其它 刷新页面 会员列表 赠送彩金 提现列表 充值列表 首页 / 会员管理 / 会员列表 / 会员列表 用户名： 88635683 员…" at bounding box center [344, 115] width 554 height 196
drag, startPoint x: 128, startPoint y: 75, endPoint x: 85, endPoint y: 73, distance: 43.1
click at [85, 73] on div "用户名： 88635683" at bounding box center [122, 76] width 89 height 8
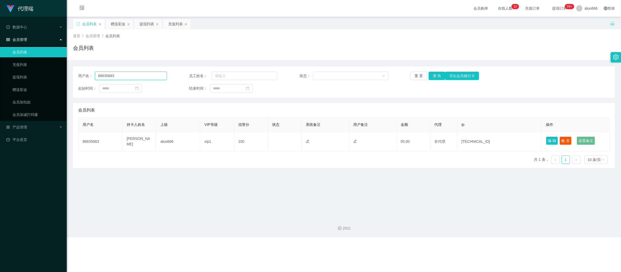
paste input "Henn331"
click at [434, 75] on button "查 询" at bounding box center [436, 76] width 17 height 8
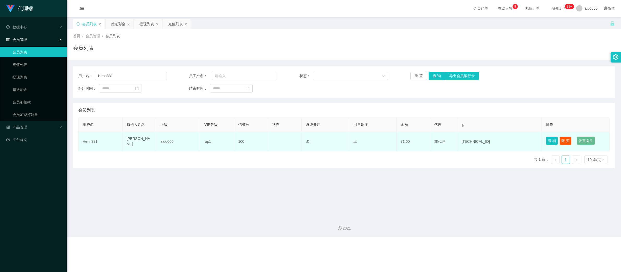
click at [467, 139] on td "[TECHNICAL_ID]" at bounding box center [499, 142] width 84 height 20
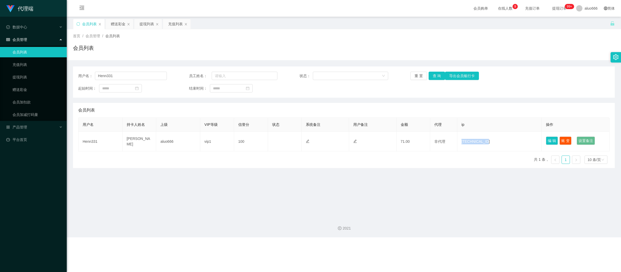
copy td "[TECHNICAL_ID]"
click at [322, 210] on main "关闭左侧 关闭右侧 关闭其它 刷新页面 会员列表 赠送彩金 提现列表 充值列表 首页 / 会员管理 / 会员列表 / 会员列表 用户名： Henn331 员工…" at bounding box center [344, 115] width 554 height 196
drag, startPoint x: 528, startPoint y: 193, endPoint x: 496, endPoint y: 183, distance: 33.5
click at [528, 193] on main "关闭左侧 关闭右侧 关闭其它 刷新页面 会员列表 赠送彩金 提现列表 充值列表 首页 / 会员管理 / 会员列表 / 会员列表 用户名： Henn331 员工…" at bounding box center [344, 115] width 554 height 196
drag, startPoint x: 99, startPoint y: 75, endPoint x: 77, endPoint y: 75, distance: 22.2
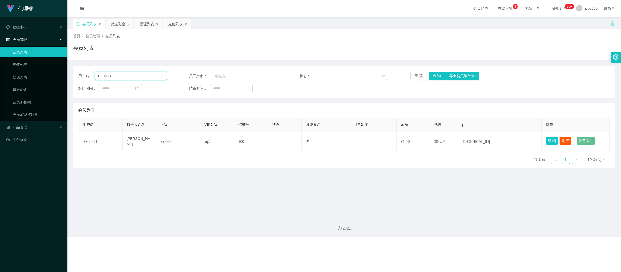
click at [77, 75] on div "用户名： Henn331 员工姓名： 状态： 重 置 查 询 导出会员银行卡 起始时间： 结束时间：" at bounding box center [344, 81] width 542 height 31
paste input "Mfig99"
click at [433, 77] on button "查 询" at bounding box center [436, 76] width 17 height 8
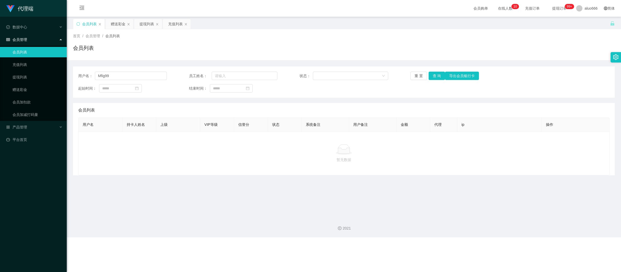
click at [490, 208] on main "关闭左侧 关闭右侧 关闭其它 刷新页面 会员列表 赠送彩金 提现列表 充值列表 首页 / 会员管理 / 会员列表 / 会员列表 用户名： Mfig99 员工姓…" at bounding box center [344, 115] width 554 height 196
drag, startPoint x: 113, startPoint y: 77, endPoint x: 42, endPoint y: 70, distance: 72.0
click at [42, 70] on section "代理端 数据中心 会员管理 会员列表 充值列表 提现列表 赠送彩金 会员加扣款 会员加减打码量 产品管理 平台首页 保存配置 重置配置 整体风格设置 主题色 …" at bounding box center [310, 118] width 621 height 237
paste input "Aa11"
type input "Aa11"
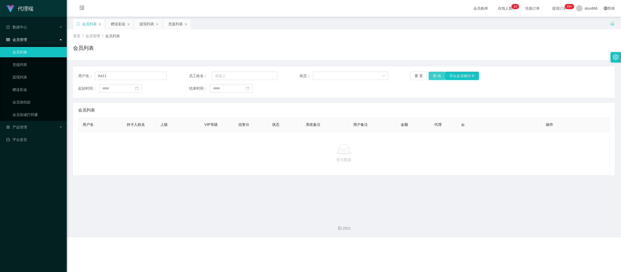
click at [430, 76] on button "查 询" at bounding box center [436, 76] width 17 height 8
click at [156, 146] on div at bounding box center [344, 149] width 522 height 10
click at [235, 50] on div "会员列表" at bounding box center [344, 50] width 542 height 12
click at [436, 76] on button "查 询" at bounding box center [436, 76] width 17 height 8
drag, startPoint x: 128, startPoint y: 75, endPoint x: 72, endPoint y: 68, distance: 57.0
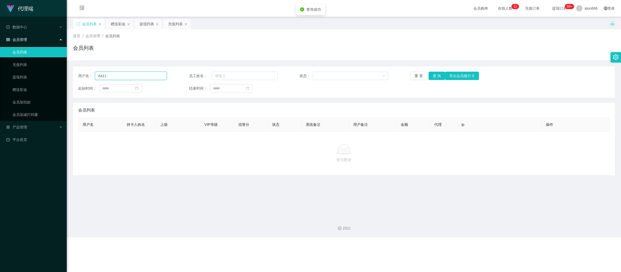
click at [72, 68] on main "关闭左侧 关闭右侧 关闭其它 刷新页面 会员列表 赠送彩金 提现列表 充值列表 首页 / 会员管理 / 会员列表 / 会员列表 用户名： Aa11 员工姓名：…" at bounding box center [344, 115] width 554 height 196
click at [431, 77] on button "查 询" at bounding box center [436, 76] width 17 height 8
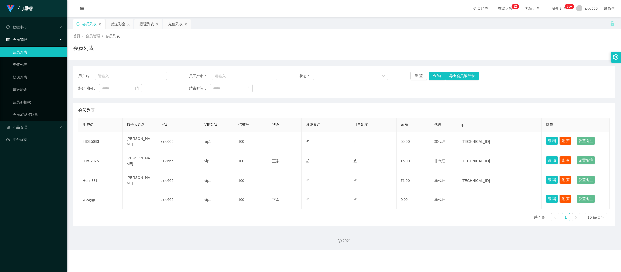
click at [549, 81] on div "用户名： 员工姓名： 状态： 重 置 查 询 导出会员银行卡 起始时间： 结束时间：" at bounding box center [344, 81] width 542 height 31
click at [124, 25] on div "赠送彩金" at bounding box center [118, 24] width 15 height 10
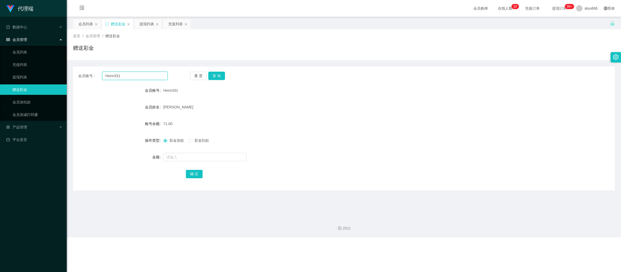
click at [122, 77] on input "Henn331" at bounding box center [134, 76] width 65 height 8
drag, startPoint x: 212, startPoint y: 76, endPoint x: 211, endPoint y: 86, distance: 10.4
click at [212, 76] on button "查 询" at bounding box center [216, 76] width 17 height 8
click at [182, 157] on input "text" at bounding box center [204, 157] width 83 height 8
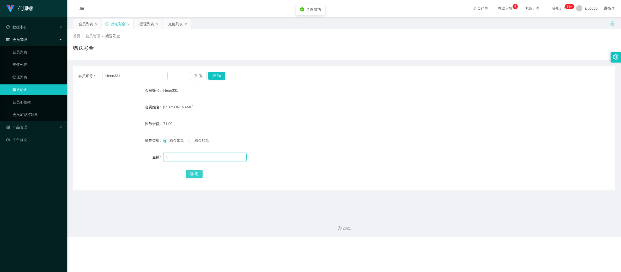
type input "8"
click at [191, 173] on button "确 定" at bounding box center [194, 174] width 17 height 8
click at [311, 133] on form "会员账号 Henn331 会员姓名 [PERSON_NAME] henn 账号余额 79.00 操作类型 彩金加款 彩金扣款 金额 确 定" at bounding box center [344, 132] width 542 height 94
click at [146, 27] on div "提现列表" at bounding box center [146, 24] width 15 height 10
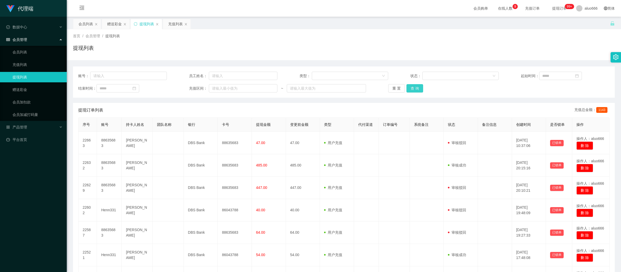
click at [417, 88] on button "查 询" at bounding box center [414, 88] width 17 height 8
click at [411, 88] on button "查 询" at bounding box center [414, 88] width 17 height 8
click at [117, 24] on div "赠送彩金" at bounding box center [114, 24] width 15 height 10
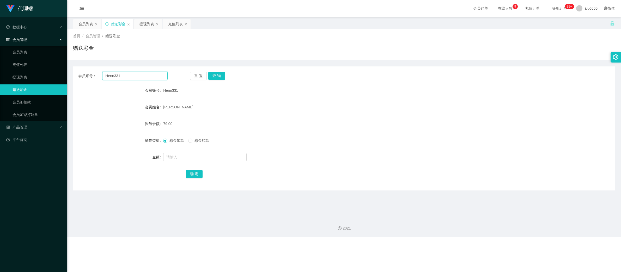
click at [131, 77] on input "Henn331" at bounding box center [134, 76] width 65 height 8
drag, startPoint x: 212, startPoint y: 77, endPoint x: 211, endPoint y: 82, distance: 4.9
click at [212, 77] on button "查 询" at bounding box center [216, 76] width 17 height 8
click at [184, 159] on input "text" at bounding box center [204, 157] width 83 height 8
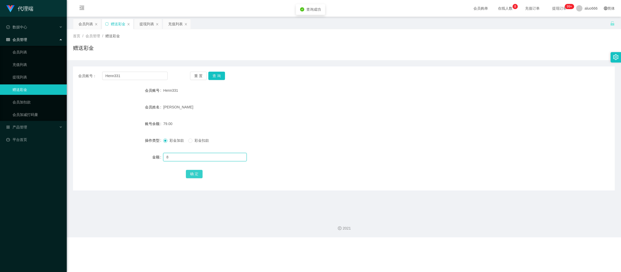
type input "8"
click at [190, 174] on button "确 定" at bounding box center [194, 174] width 17 height 8
click at [346, 162] on div at bounding box center [321, 157] width 316 height 10
click at [147, 24] on div "提现列表" at bounding box center [146, 24] width 15 height 10
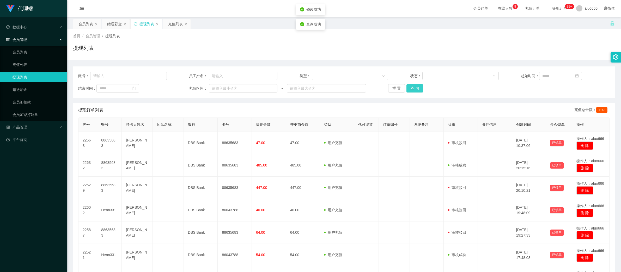
click at [412, 89] on button "查 询" at bounding box center [414, 88] width 17 height 8
click at [414, 89] on button "查 询" at bounding box center [414, 88] width 17 height 8
click at [118, 24] on div "赠送彩金" at bounding box center [114, 24] width 15 height 10
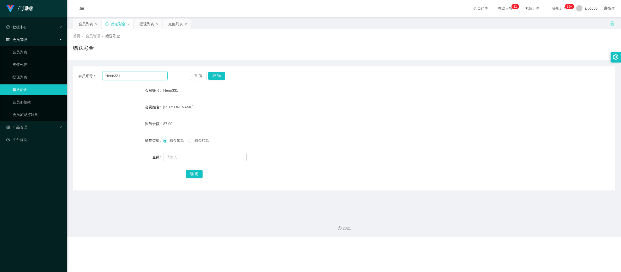
click at [117, 73] on input "Henn331" at bounding box center [134, 76] width 65 height 8
click at [215, 74] on button "查 询" at bounding box center [216, 76] width 17 height 8
click at [185, 159] on input "text" at bounding box center [204, 157] width 83 height 8
type input "8"
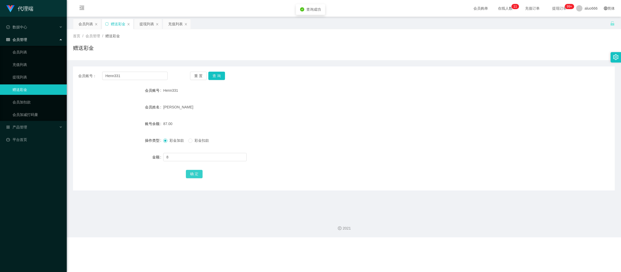
click at [193, 173] on button "确 定" at bounding box center [194, 174] width 17 height 8
click at [321, 130] on form "会员账号 Henn331 会员姓名 [PERSON_NAME] henn 账号余额 95.00 操作类型 彩金加款 彩金扣款 金额 确 定" at bounding box center [344, 132] width 542 height 94
drag, startPoint x: 449, startPoint y: 139, endPoint x: 444, endPoint y: 139, distance: 5.0
click at [449, 139] on div "彩金加款 彩金扣款" at bounding box center [321, 140] width 316 height 10
click at [146, 21] on div "提现列表" at bounding box center [146, 24] width 15 height 10
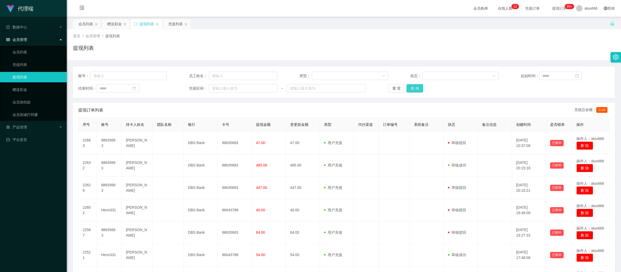
click at [410, 85] on button "查 询" at bounding box center [414, 88] width 17 height 8
click at [410, 87] on button "查 询" at bounding box center [414, 88] width 17 height 8
click at [411, 88] on button "查 询" at bounding box center [414, 88] width 17 height 8
click at [118, 20] on div "赠送彩金" at bounding box center [114, 24] width 15 height 10
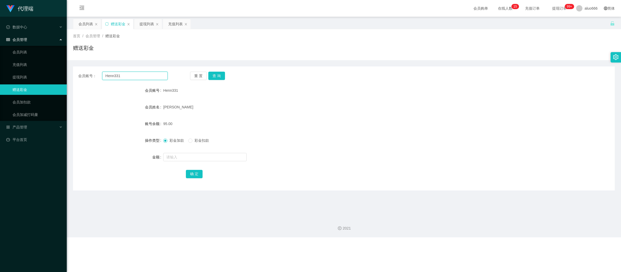
click at [113, 75] on input "Henn331" at bounding box center [134, 76] width 65 height 8
click at [211, 74] on button "查 询" at bounding box center [216, 76] width 17 height 8
click at [185, 161] on input "text" at bounding box center [204, 157] width 83 height 8
type input "7"
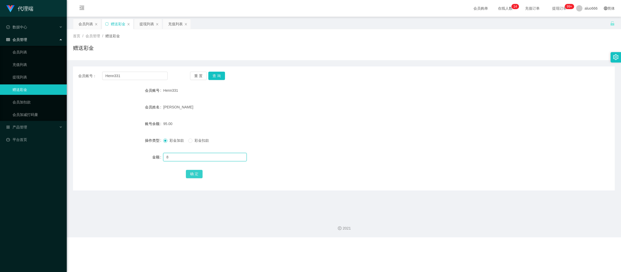
type input "8"
click at [190, 173] on button "确 定" at bounding box center [194, 174] width 17 height 8
click at [350, 109] on div "[PERSON_NAME]" at bounding box center [321, 107] width 316 height 10
click at [86, 23] on div "会员列表" at bounding box center [85, 24] width 15 height 10
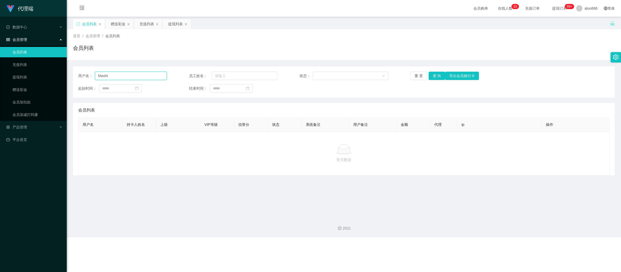
drag, startPoint x: 124, startPoint y: 73, endPoint x: 82, endPoint y: 73, distance: 42.7
click at [82, 73] on div "用户名： Masht" at bounding box center [122, 76] width 89 height 8
paste input "fig99"
click at [434, 77] on button "查 询" at bounding box center [436, 76] width 17 height 8
click at [145, 60] on div "首页 / 会员管理 / 会员列表 / 会员列表" at bounding box center [344, 44] width 554 height 31
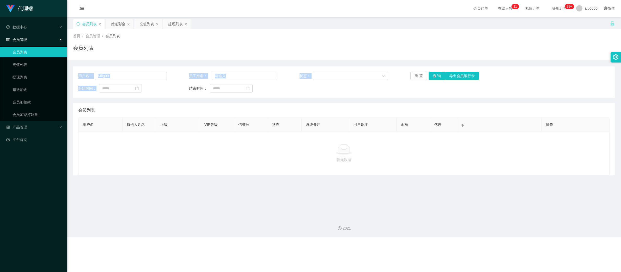
drag, startPoint x: 116, startPoint y: 80, endPoint x: 73, endPoint y: 76, distance: 42.4
click at [73, 76] on div "用户名： Mfig99 员工姓名： 状态： 重 置 查 询 导出会员银行卡 起始时间： 结束时间：" at bounding box center [344, 81] width 542 height 31
drag, startPoint x: 73, startPoint y: 76, endPoint x: 133, endPoint y: 76, distance: 59.7
click at [133, 77] on input "Mfig99" at bounding box center [131, 76] width 72 height 8
drag, startPoint x: 141, startPoint y: 75, endPoint x: 89, endPoint y: 73, distance: 52.4
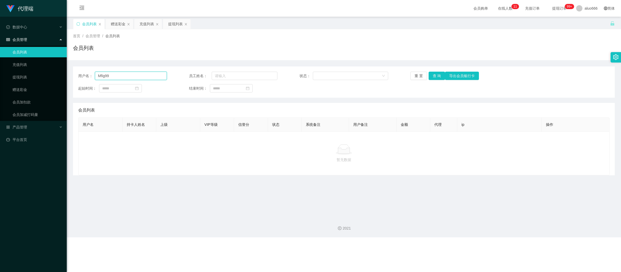
click at [89, 73] on div "用户名： Mfig99" at bounding box center [122, 76] width 89 height 8
paste input "Aa11"
type input "Aa11"
click at [431, 76] on button "查 询" at bounding box center [436, 76] width 17 height 8
click at [199, 52] on div "会员列表" at bounding box center [344, 50] width 542 height 12
